Goal: Task Accomplishment & Management: Use online tool/utility

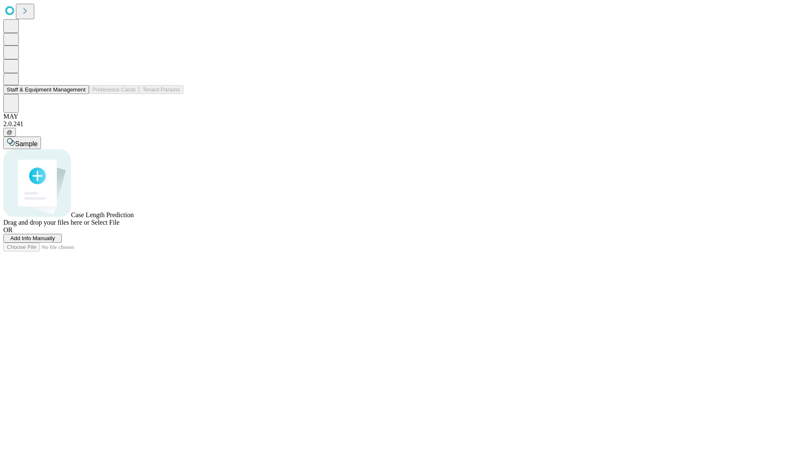
click at [80, 94] on button "Staff & Equipment Management" at bounding box center [46, 89] width 86 height 9
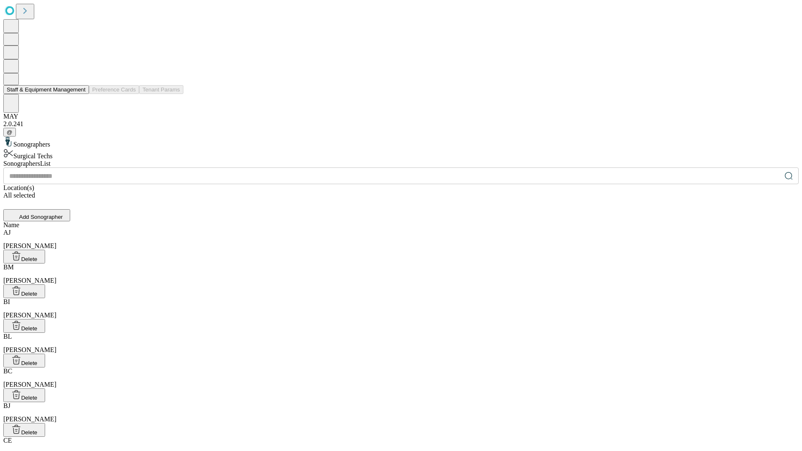
click at [80, 94] on button "Staff & Equipment Management" at bounding box center [46, 89] width 86 height 9
